Goal: Task Accomplishment & Management: Use online tool/utility

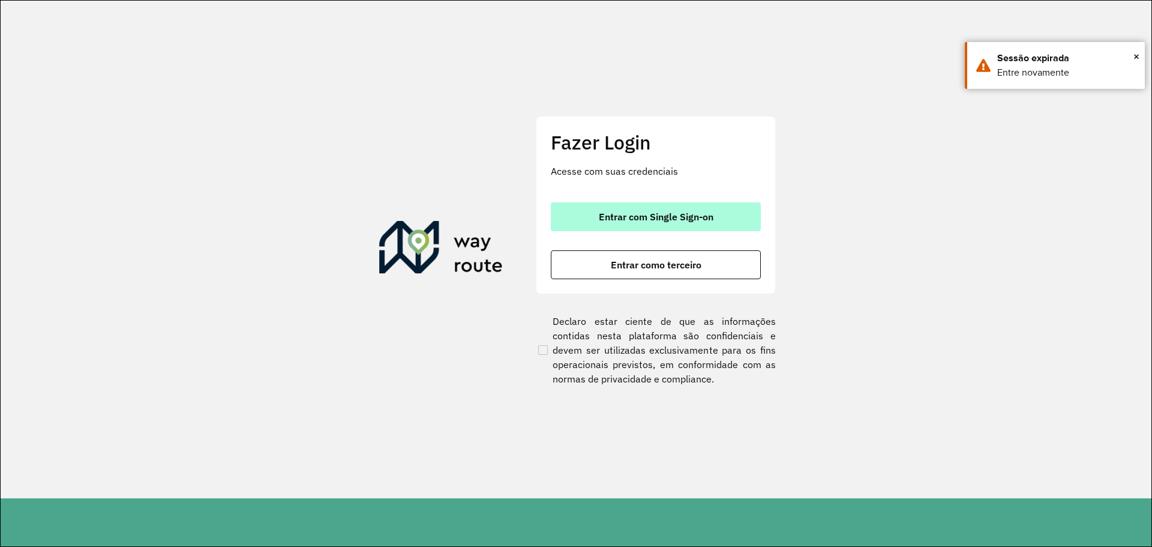
click at [662, 215] on span "Entrar com Single Sign-on" at bounding box center [656, 217] width 115 height 10
click at [673, 213] on span "Entrar com Single Sign-on" at bounding box center [656, 217] width 115 height 10
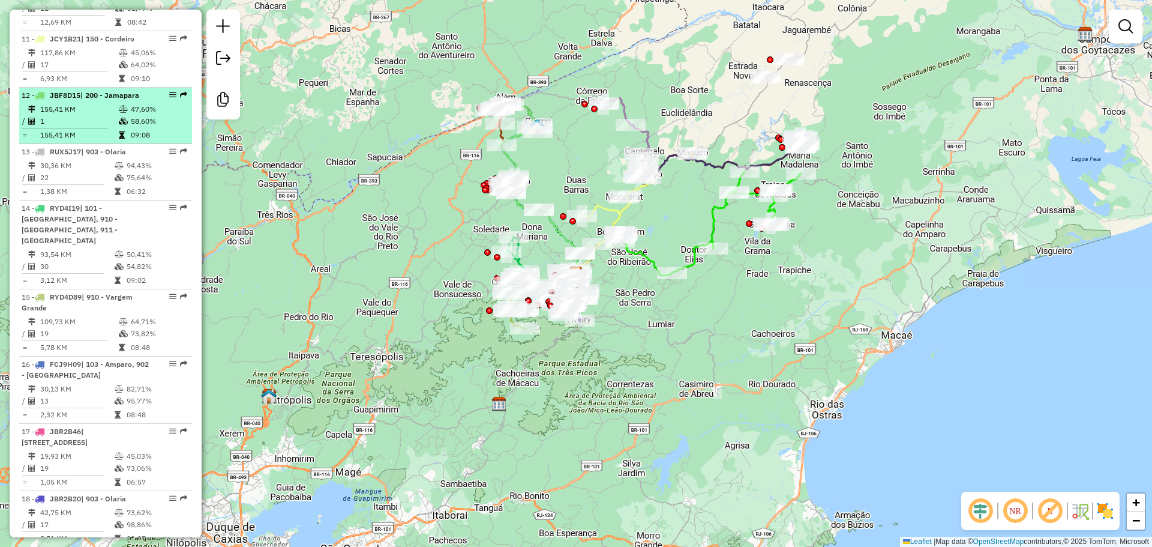
scroll to position [1320, 0]
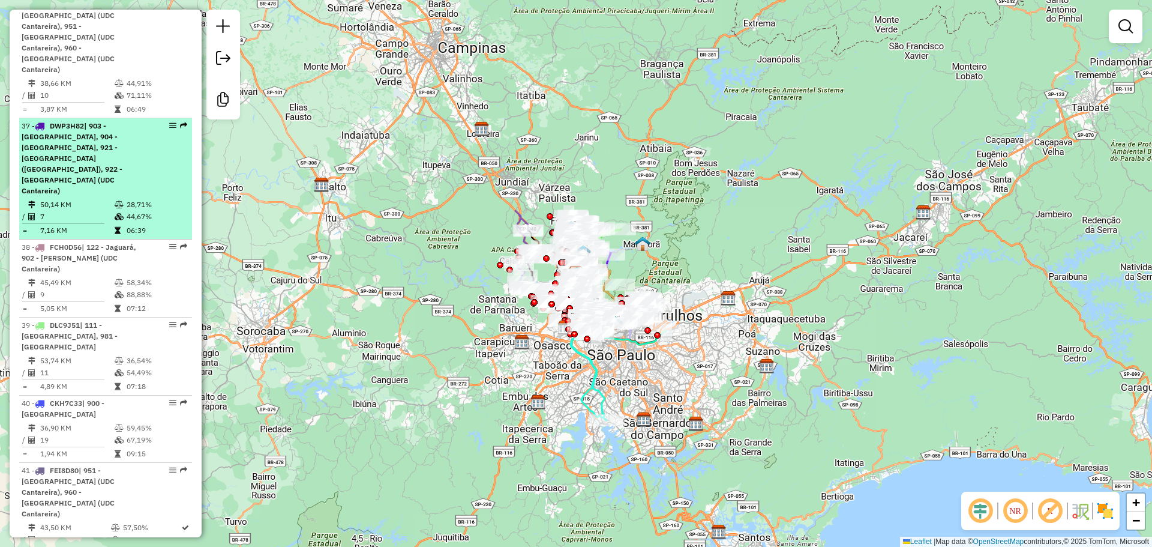
scroll to position [4020, 0]
